Goal: Information Seeking & Learning: Learn about a topic

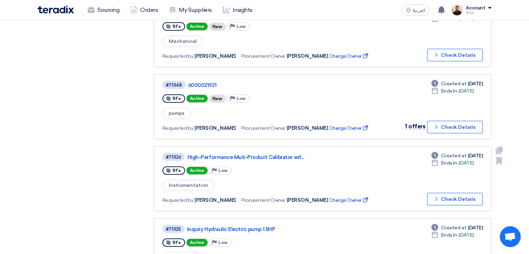
scroll to position [278, 0]
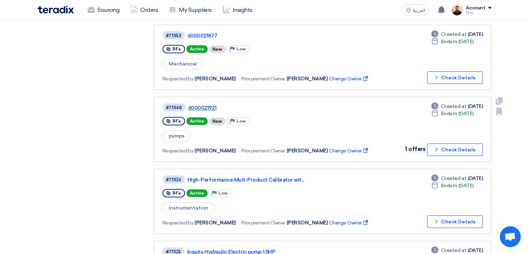
click at [199, 105] on link "6000021921" at bounding box center [275, 108] width 174 height 6
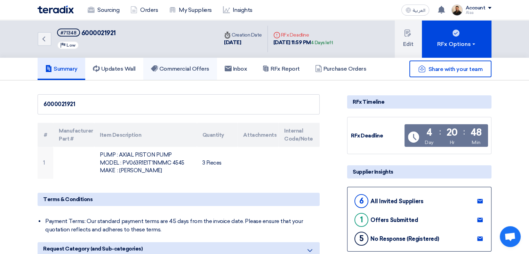
click at [200, 68] on h5 "Commercial Offers" at bounding box center [180, 68] width 58 height 7
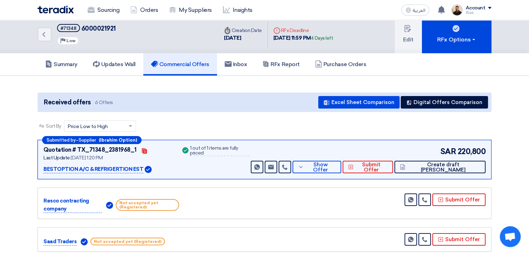
scroll to position [35, 0]
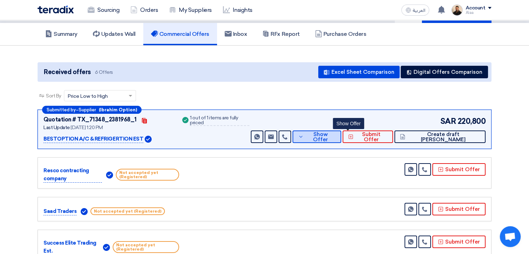
click at [336, 138] on span "Show Offer" at bounding box center [320, 137] width 30 height 10
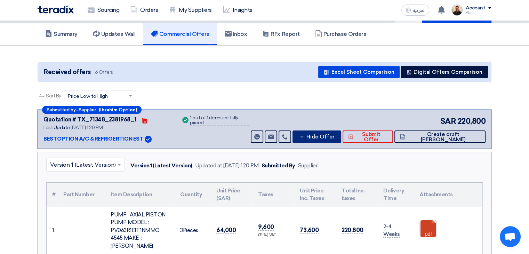
scroll to position [139, 0]
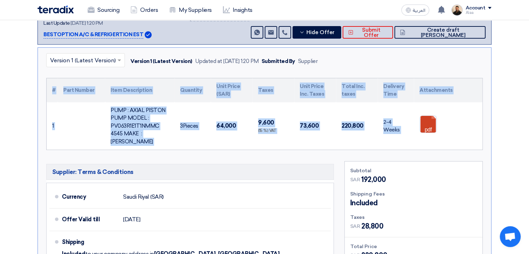
drag, startPoint x: 449, startPoint y: 130, endPoint x: 28, endPoint y: 79, distance: 424.4
click at [28, 79] on section "Received offers 6 Offers Excel Sheet Comparison Digital Offers Comparison Sort …" at bounding box center [264, 234] width 529 height 586
copy div "# Part Number Item Description Quantity Unit Price (SAR) Taxes Unit Price Inc. …"
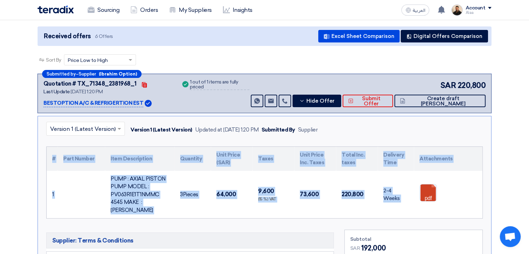
scroll to position [0, 0]
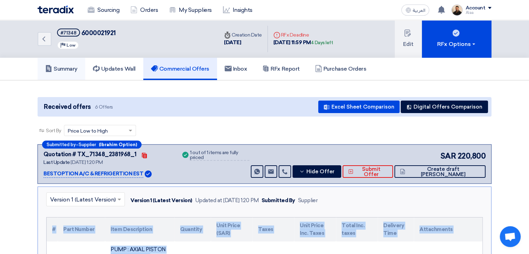
click at [51, 67] on use at bounding box center [49, 68] width 6 height 7
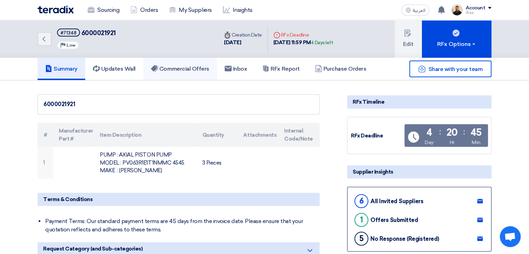
click at [192, 68] on h5 "Commercial Offers" at bounding box center [180, 68] width 58 height 7
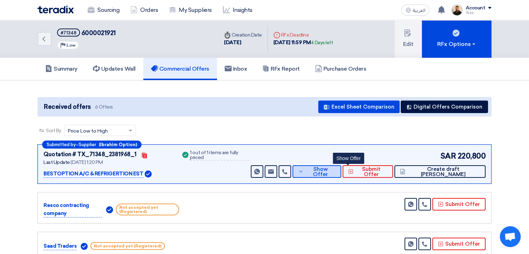
click at [336, 169] on span "Show Offer" at bounding box center [320, 172] width 30 height 10
